Goal: Information Seeking & Learning: Learn about a topic

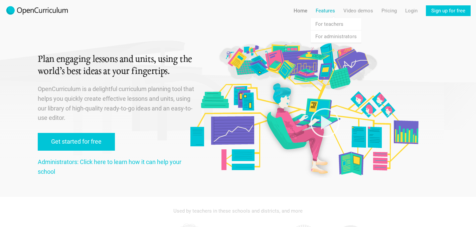
click at [322, 7] on link "Features" at bounding box center [325, 10] width 19 height 11
click at [319, 22] on link "Features For teachers" at bounding box center [336, 24] width 51 height 12
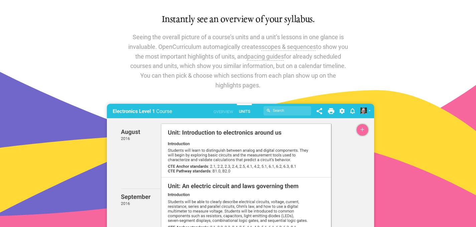
scroll to position [534, 0]
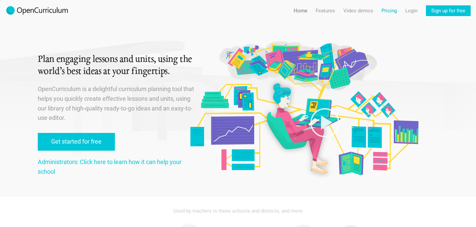
click at [392, 15] on link "Pricing" at bounding box center [389, 10] width 15 height 11
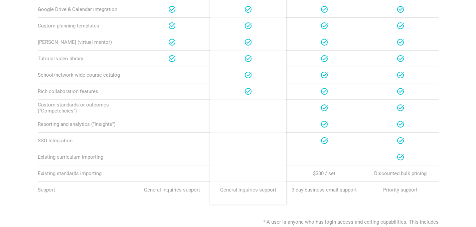
scroll to position [393, 0]
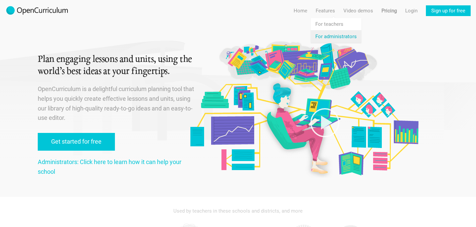
click at [325, 38] on link "Features For administrators" at bounding box center [336, 36] width 51 height 12
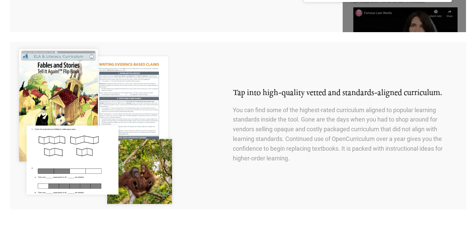
scroll to position [916, 0]
